Goal: Navigation & Orientation: Find specific page/section

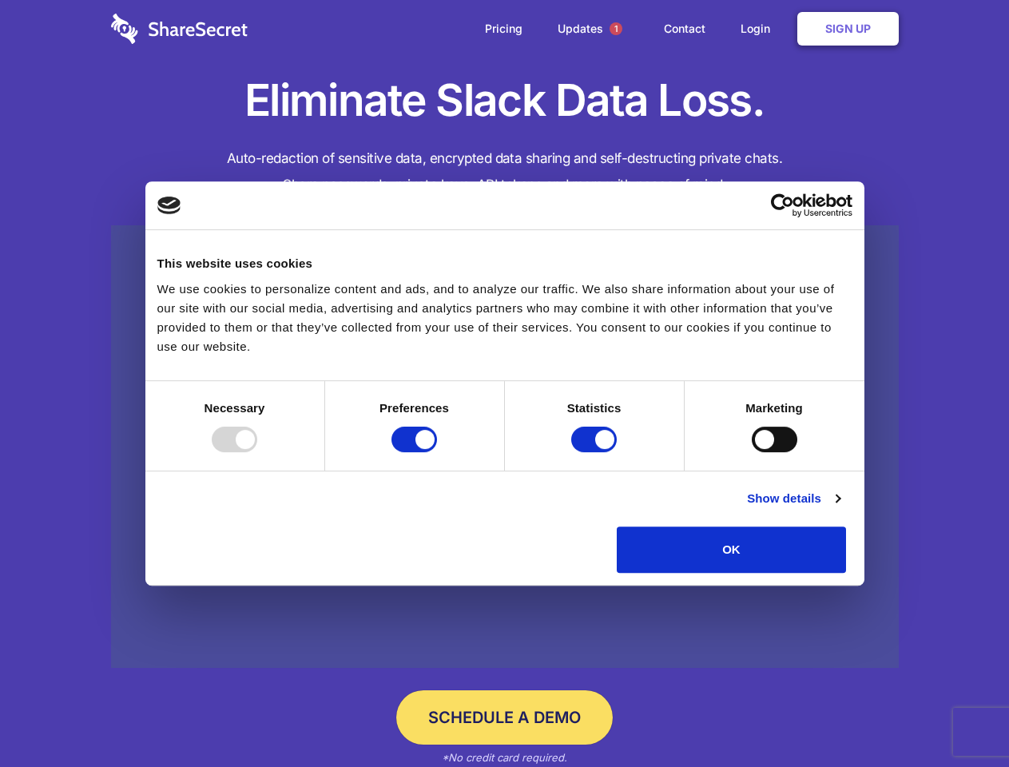
click at [257, 452] on div at bounding box center [235, 440] width 46 height 26
click at [437, 452] on input "Preferences" at bounding box center [415, 440] width 46 height 26
checkbox input "false"
click at [596, 452] on input "Statistics" at bounding box center [594, 440] width 46 height 26
checkbox input "false"
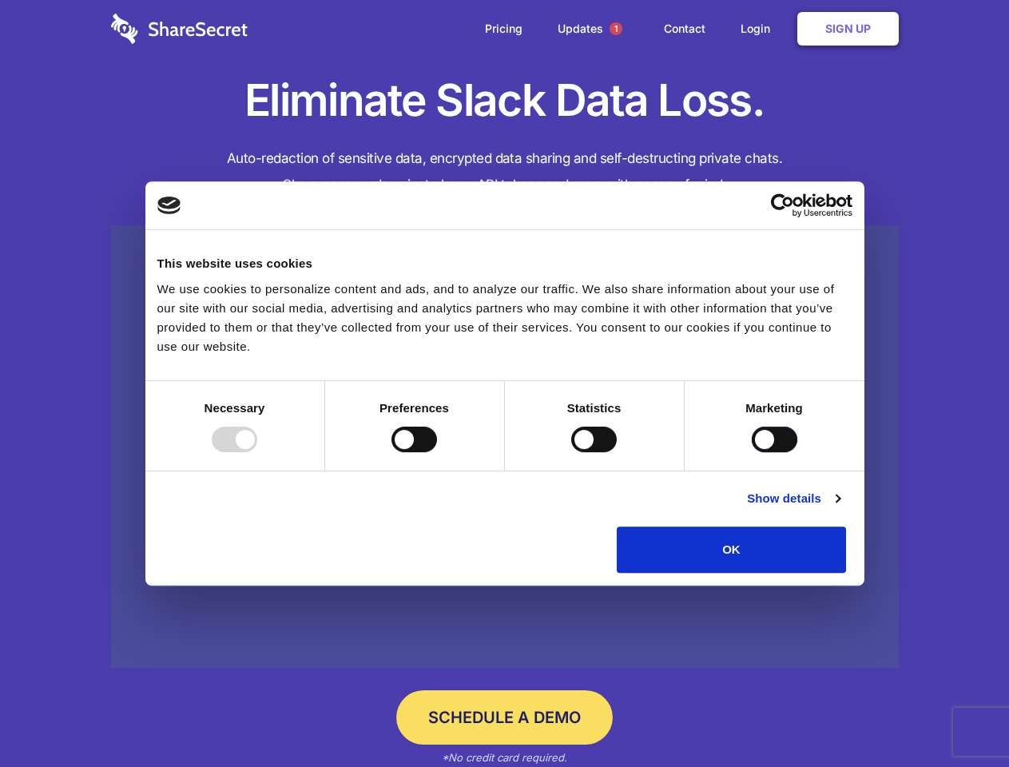
click at [752, 452] on input "Marketing" at bounding box center [775, 440] width 46 height 26
checkbox input "true"
click at [840, 508] on link "Show details" at bounding box center [793, 498] width 93 height 19
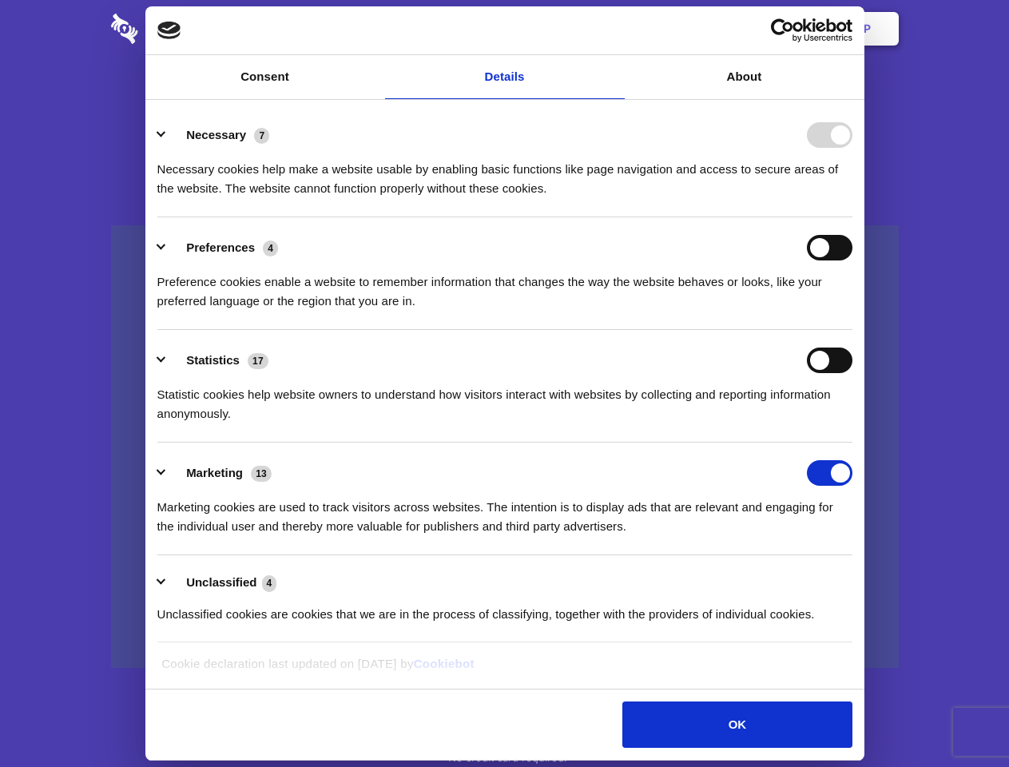
click at [853, 198] on div "Necessary 7 Necessary cookies help make a website usable by enabling basic func…" at bounding box center [504, 160] width 695 height 76
click at [615, 29] on span "1" at bounding box center [616, 28] width 13 height 13
